Goal: Navigation & Orientation: Understand site structure

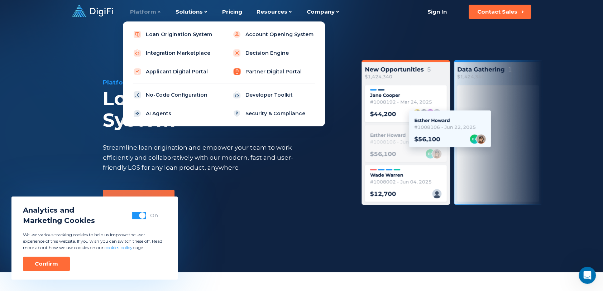
click at [271, 70] on link "Partner Digital Portal" at bounding box center [273, 71] width 91 height 14
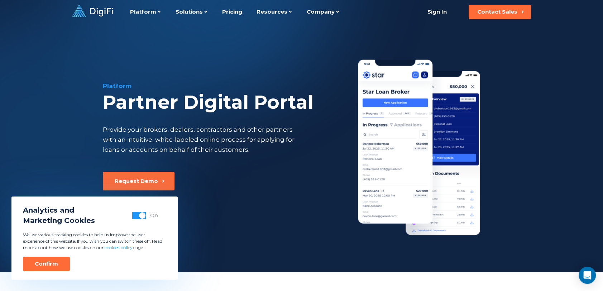
click at [140, 214] on span "button" at bounding box center [142, 215] width 6 height 6
click at [58, 258] on button "Confirm" at bounding box center [46, 264] width 47 height 14
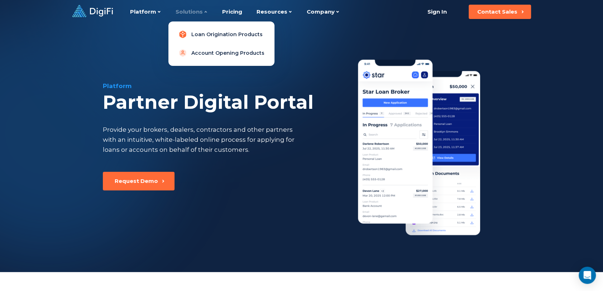
click at [209, 32] on link "Loan Origination Products" at bounding box center [221, 34] width 95 height 14
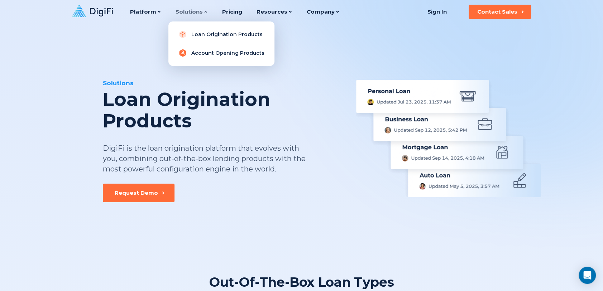
click at [198, 53] on link "Account Opening Products" at bounding box center [221, 53] width 95 height 14
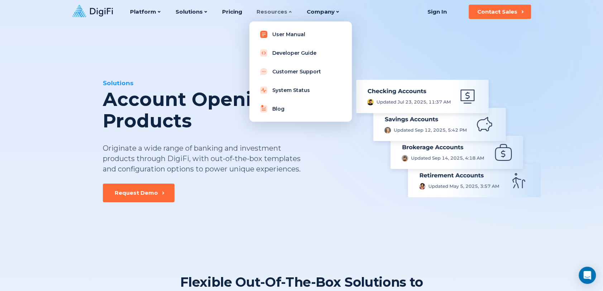
click at [277, 37] on link "User Manual" at bounding box center [300, 34] width 91 height 14
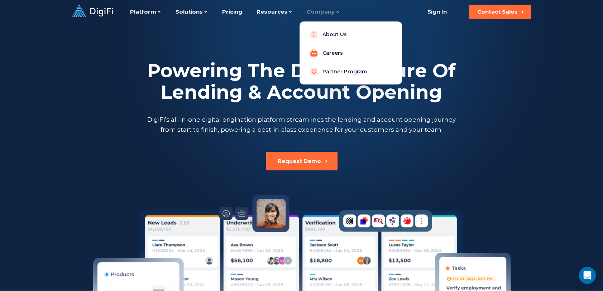
click at [330, 55] on link "Careers" at bounding box center [350, 53] width 91 height 14
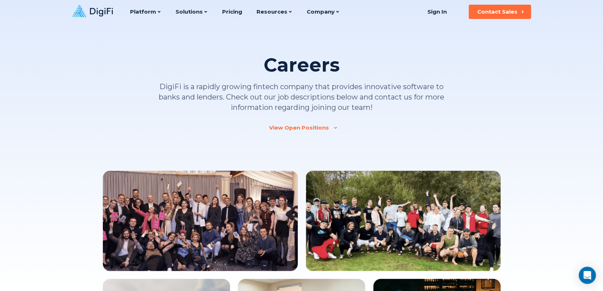
scroll to position [2, 0]
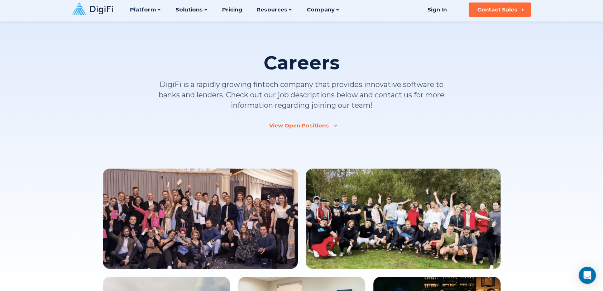
click at [326, 125] on div "View Open Positions" at bounding box center [299, 125] width 60 height 7
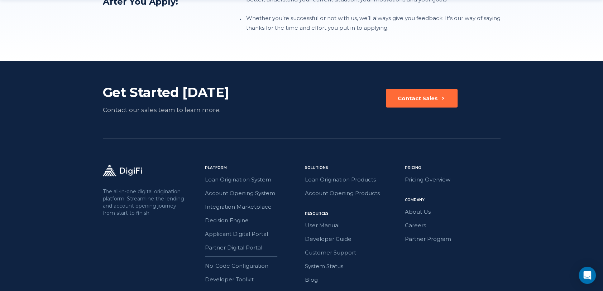
scroll to position [883, 0]
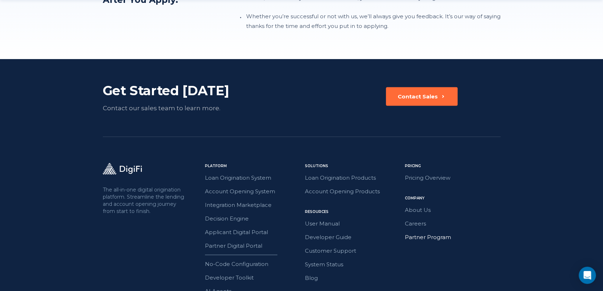
click at [421, 232] on link "Partner Program" at bounding box center [453, 236] width 96 height 9
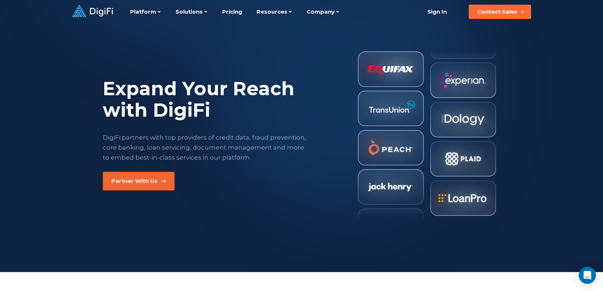
click at [141, 180] on div "Partner With Us" at bounding box center [134, 181] width 46 height 7
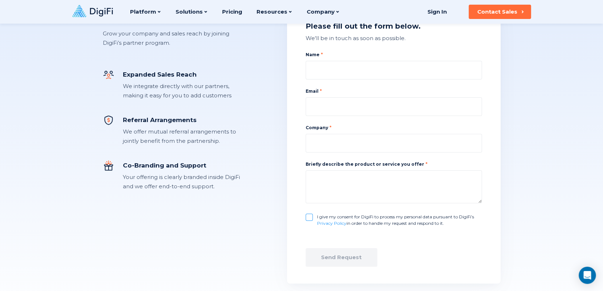
scroll to position [39, 0]
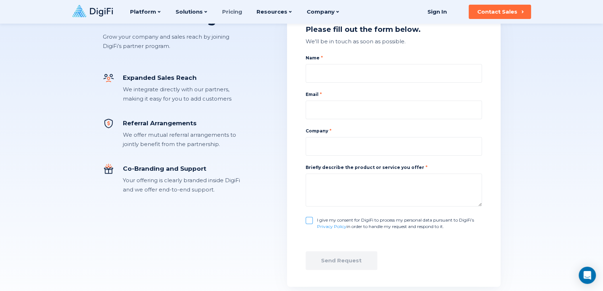
click at [226, 13] on link "Pricing" at bounding box center [232, 12] width 20 height 24
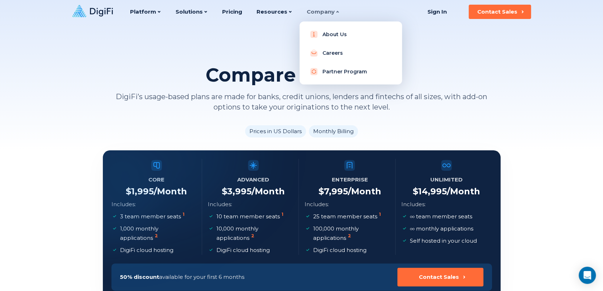
click at [321, 8] on div "Company" at bounding box center [322, 12] width 33 height 24
click at [327, 35] on link "About Us" at bounding box center [350, 34] width 91 height 14
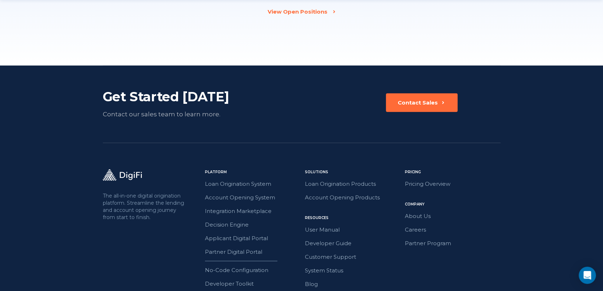
scroll to position [1152, 0]
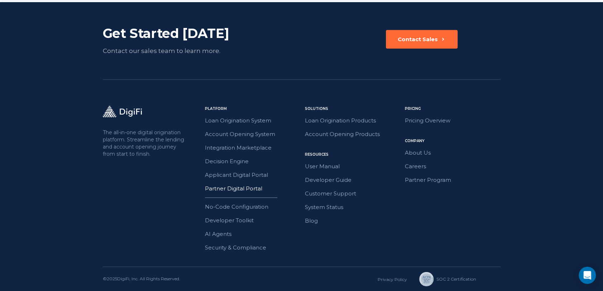
click at [251, 188] on link "Partner Digital Portal" at bounding box center [253, 188] width 96 height 9
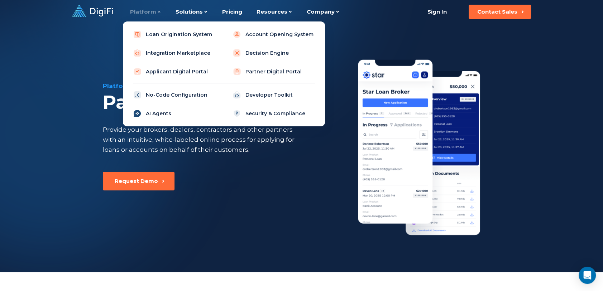
click at [156, 115] on link "AI Agents" at bounding box center [174, 113] width 91 height 14
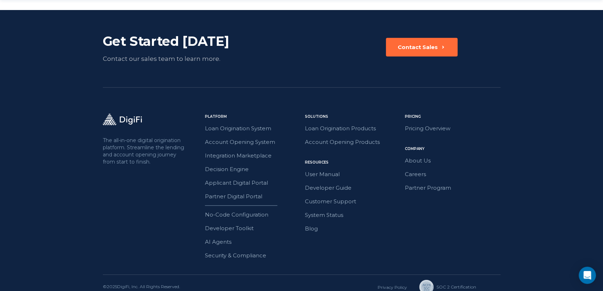
scroll to position [1270, 0]
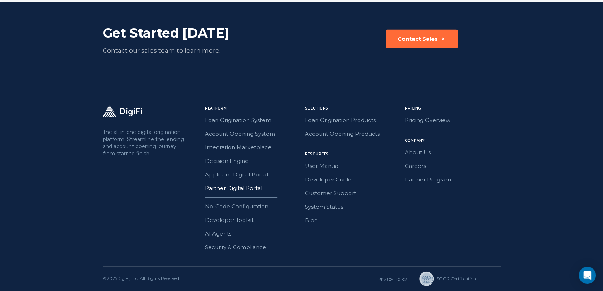
click at [246, 188] on link "Partner Digital Portal" at bounding box center [253, 188] width 96 height 9
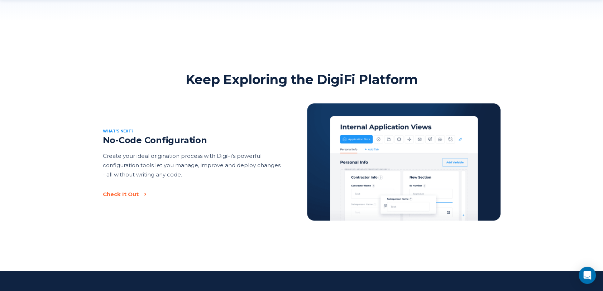
scroll to position [1044, 0]
